Goal: Information Seeking & Learning: Learn about a topic

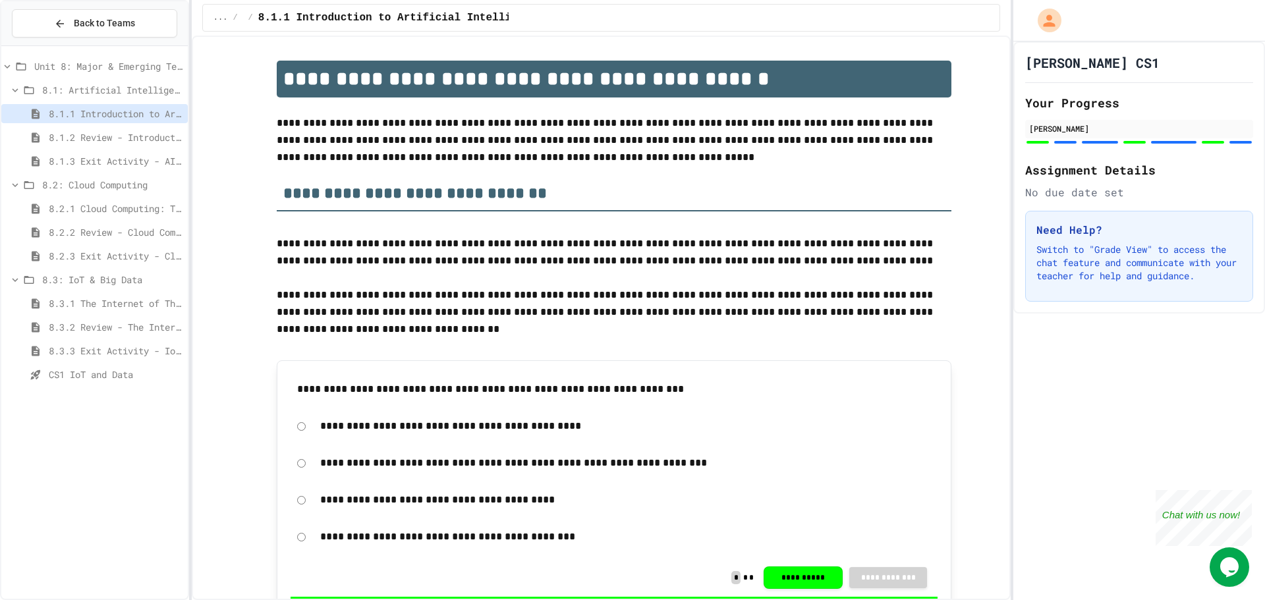
click at [113, 355] on span "8.3.3 Exit Activity - IoT Data Detective Challenge" at bounding box center [116, 351] width 134 height 14
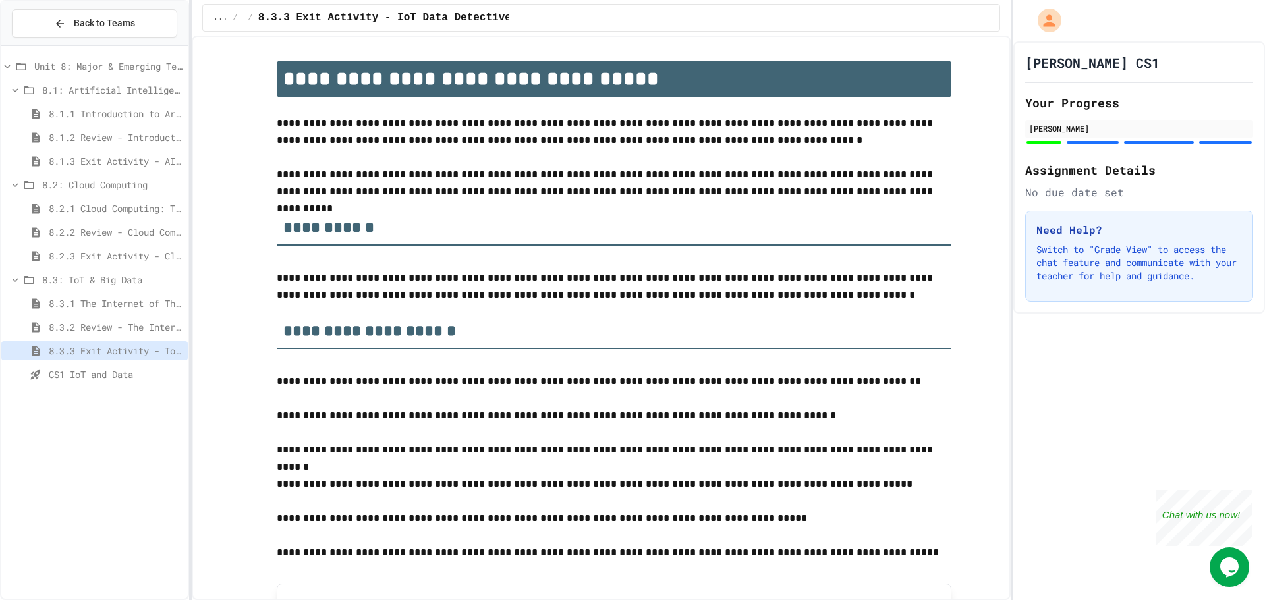
click at [109, 376] on span "CS1 IoT and Data" at bounding box center [116, 375] width 134 height 14
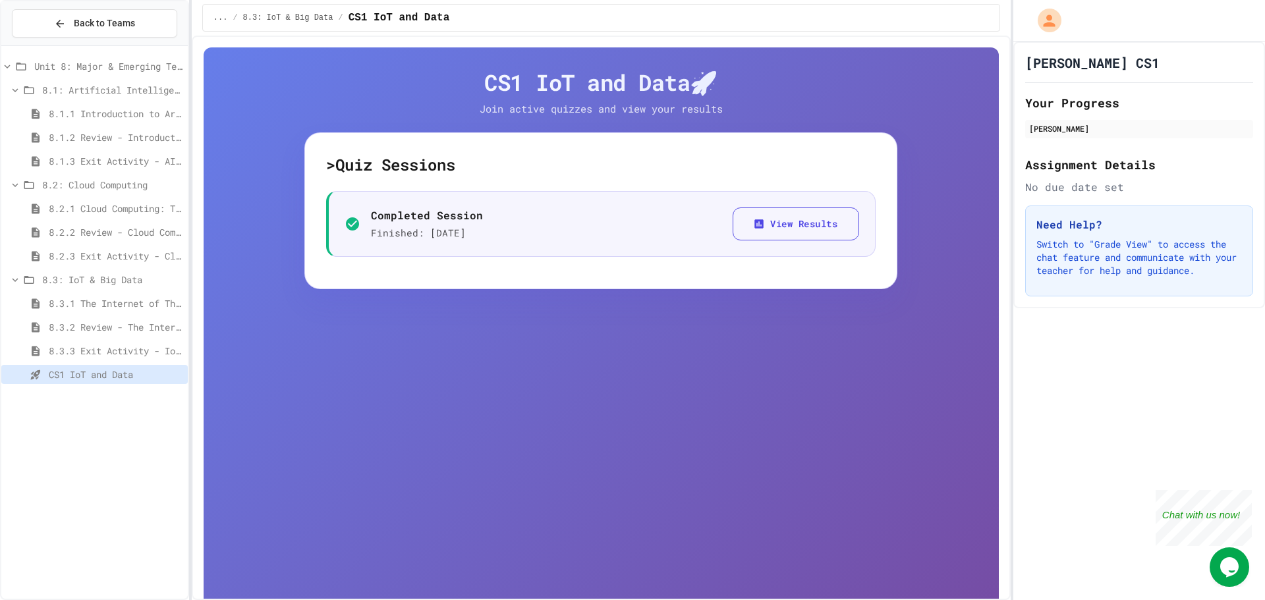
click at [111, 354] on span "8.3.3 Exit Activity - IoT Data Detective Challenge" at bounding box center [116, 351] width 134 height 14
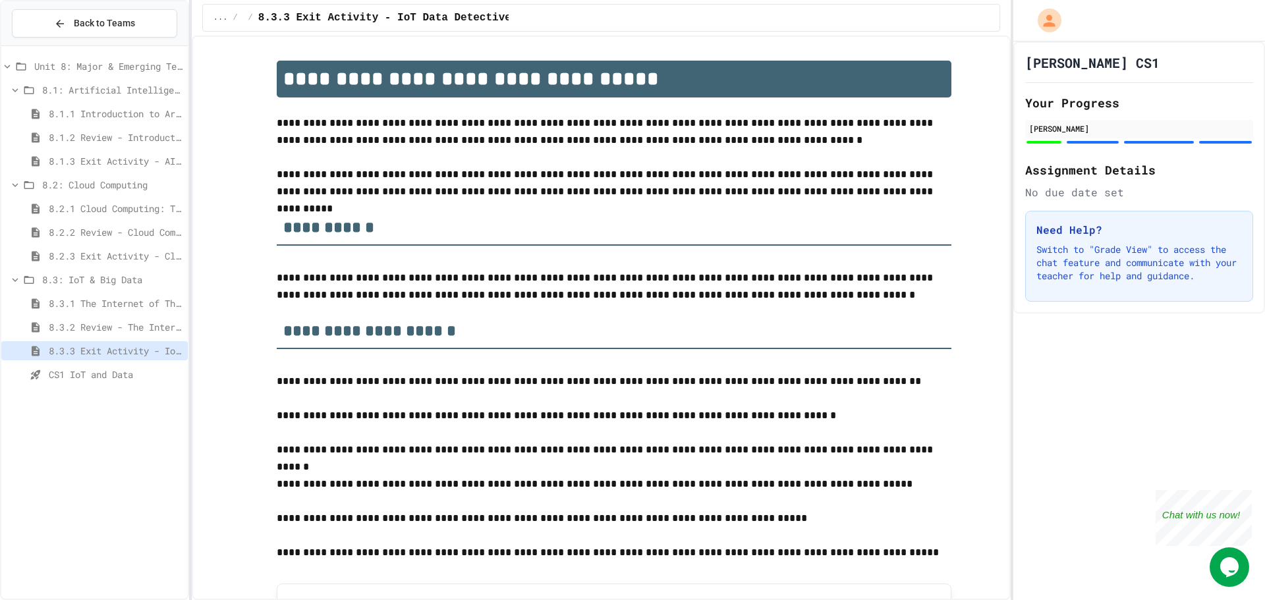
click at [13, 277] on icon at bounding box center [15, 280] width 12 height 12
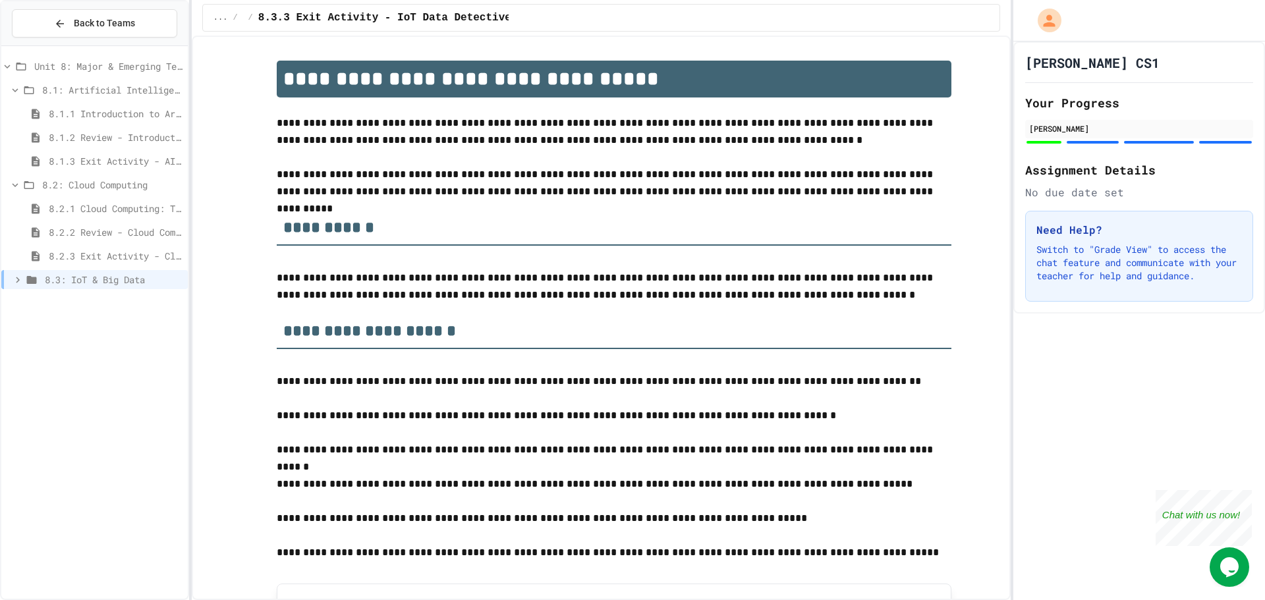
click at [13, 180] on icon at bounding box center [15, 185] width 12 height 12
click at [13, 93] on icon at bounding box center [15, 90] width 12 height 12
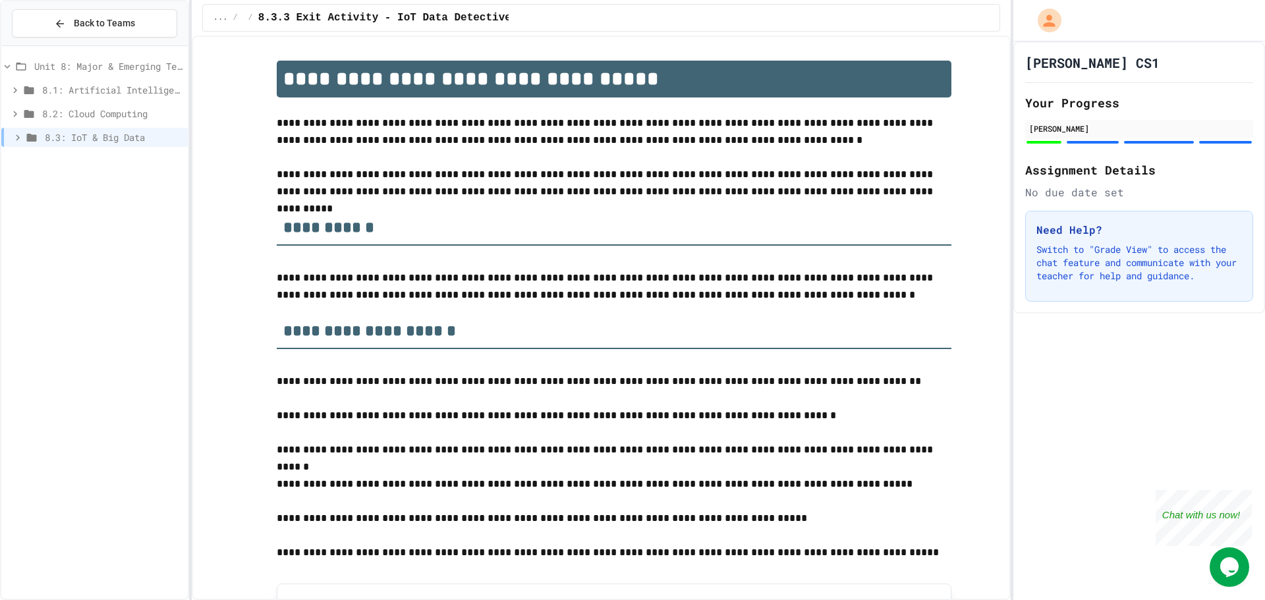
click at [7, 64] on icon at bounding box center [7, 67] width 12 height 12
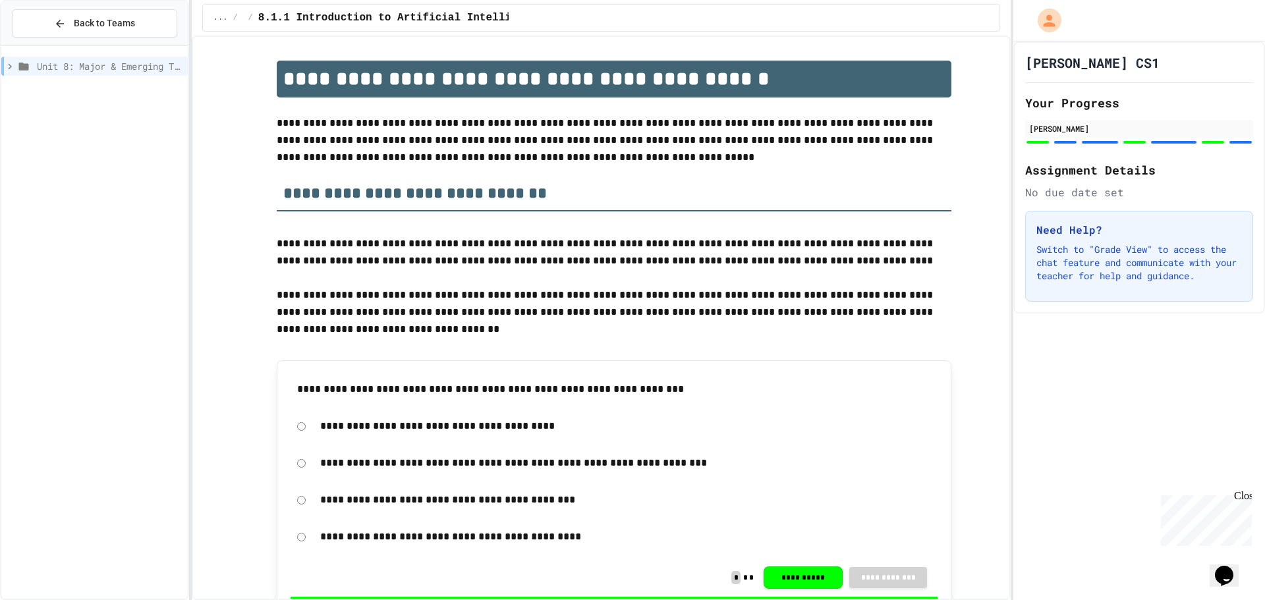
click at [13, 61] on div "Unit 8: Major & Emerging Technologies" at bounding box center [94, 66] width 187 height 19
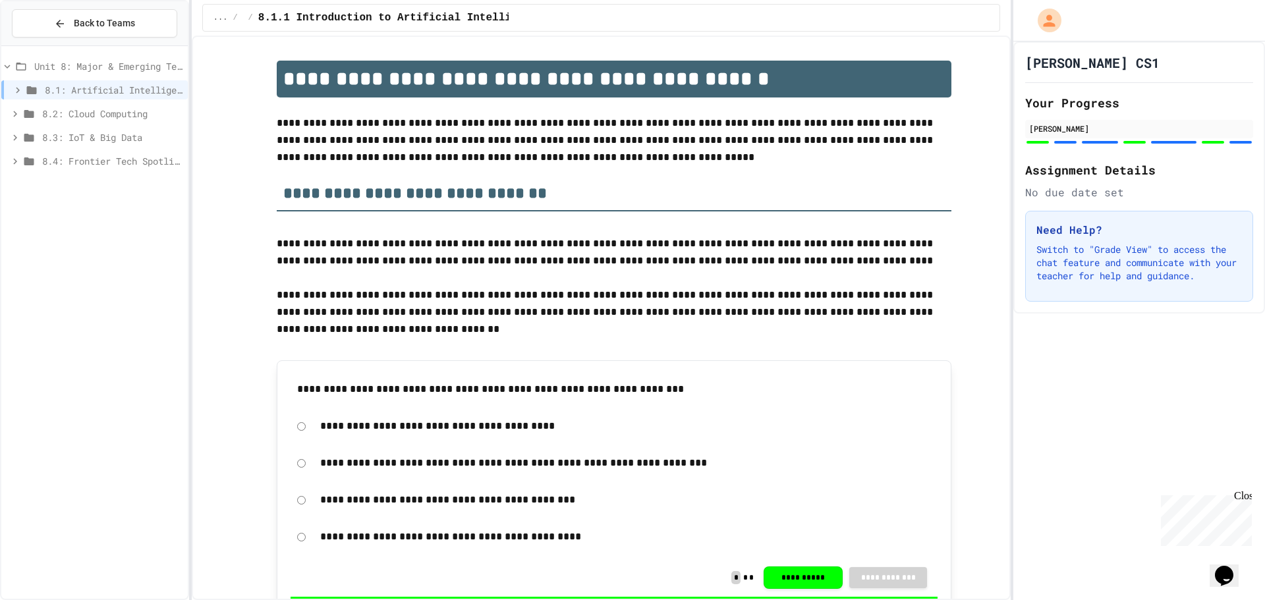
click at [71, 155] on span "8.4: Frontier Tech Spotlight" at bounding box center [112, 161] width 140 height 14
click at [107, 184] on span "8.4.1 Emerging Technologies: Shaping Our Digital Future" at bounding box center [116, 185] width 134 height 14
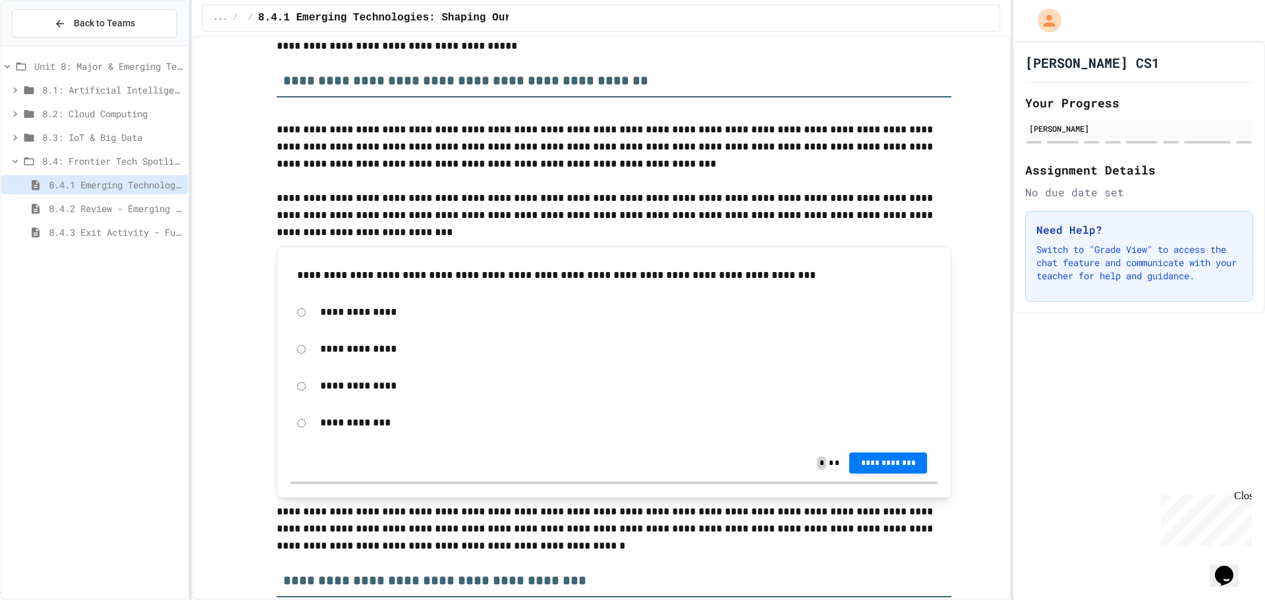
scroll to position [330, 0]
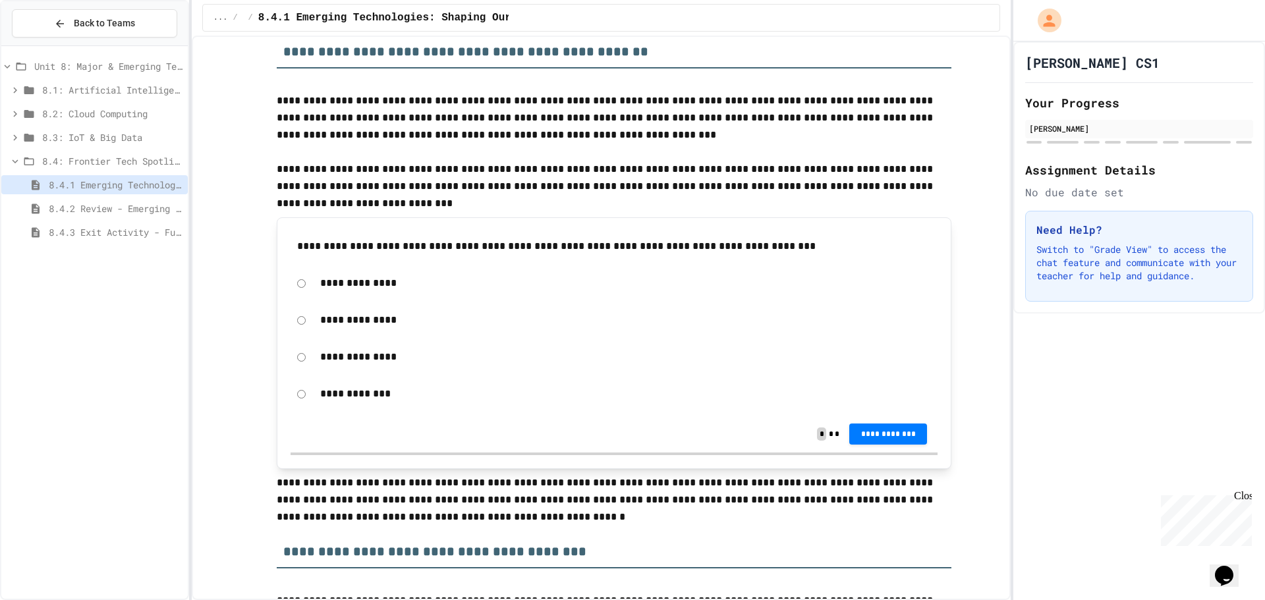
click at [349, 288] on p "**********" at bounding box center [625, 283] width 611 height 17
click at [860, 438] on span "**********" at bounding box center [888, 433] width 57 height 11
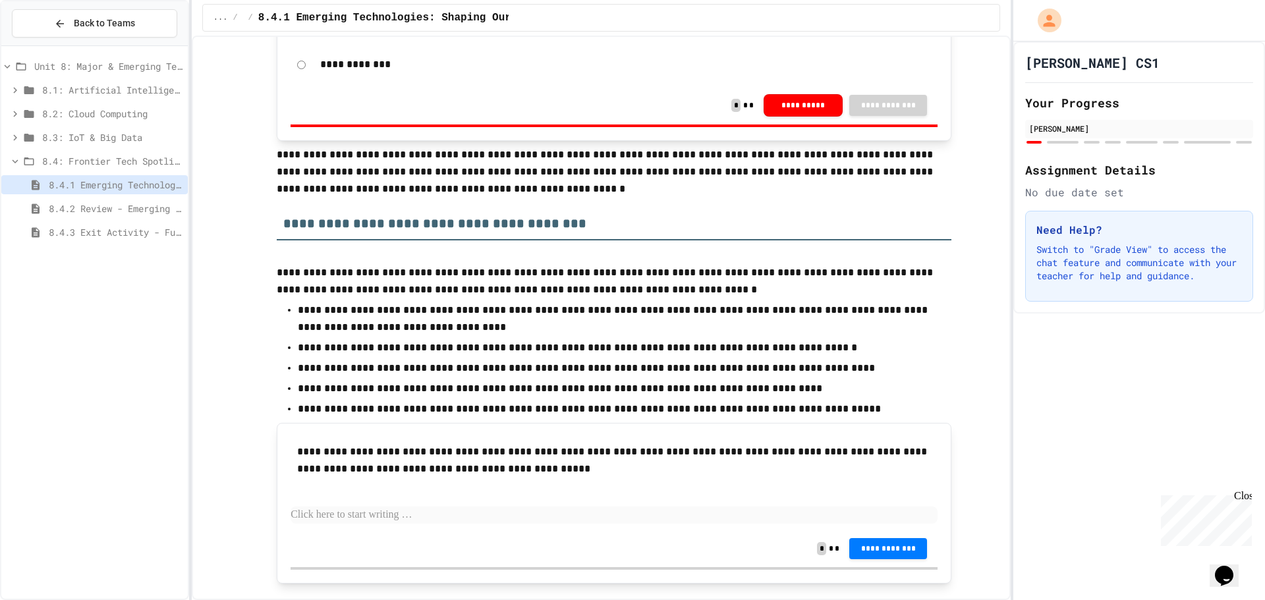
scroll to position [857, 0]
